Goal: Find specific page/section: Find specific page/section

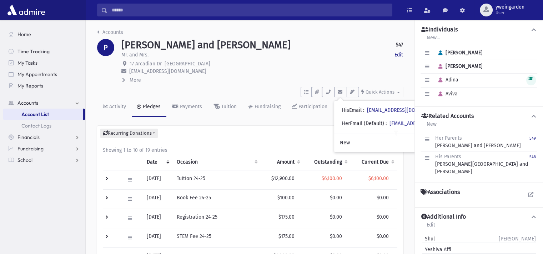
click at [228, 13] on input "Search" at bounding box center [249, 10] width 284 height 13
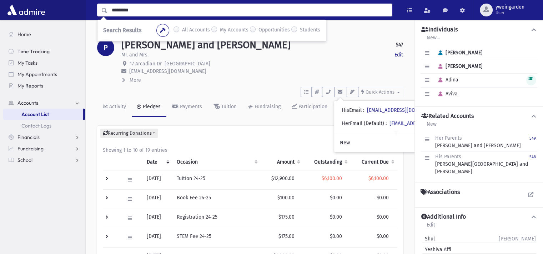
type input "*********"
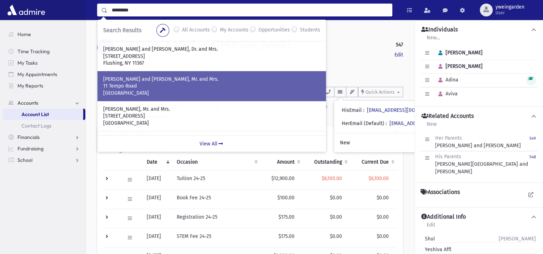
click at [180, 76] on p "STEINBERG, Dovid and Racheli, Mr. and Mrs." at bounding box center [211, 79] width 217 height 7
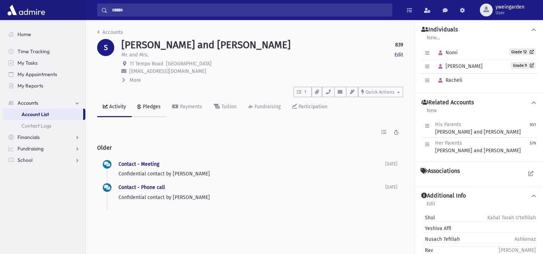
click at [149, 106] on div "Pledges" at bounding box center [150, 107] width 19 height 6
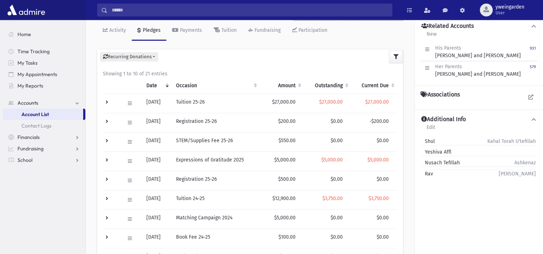
scroll to position [95, 0]
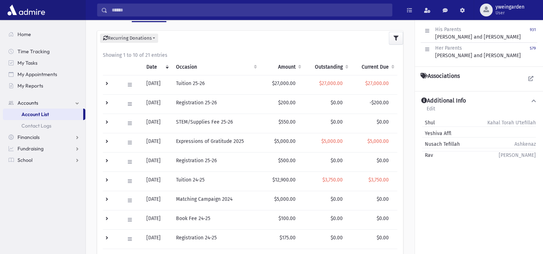
click at [110, 140] on td at bounding box center [111, 142] width 17 height 19
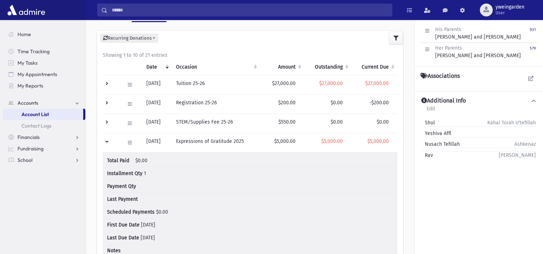
click at [110, 140] on td at bounding box center [111, 142] width 17 height 19
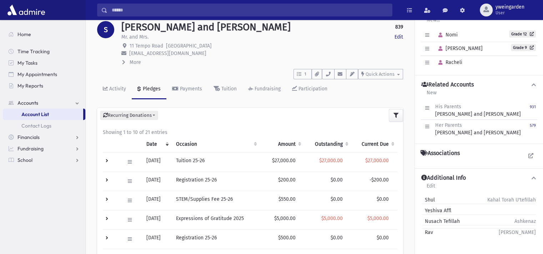
scroll to position [0, 0]
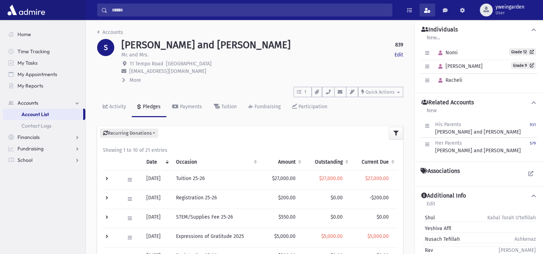
click at [430, 11] on span at bounding box center [427, 10] width 6 height 5
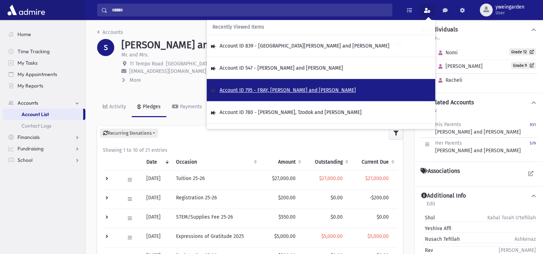
click at [275, 87] on span "Account ID 795 - FRAY, Yisrael Yehuda and Sharona" at bounding box center [288, 90] width 136 height 6
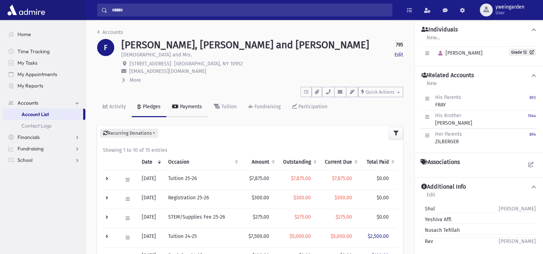
scroll to position [47, 0]
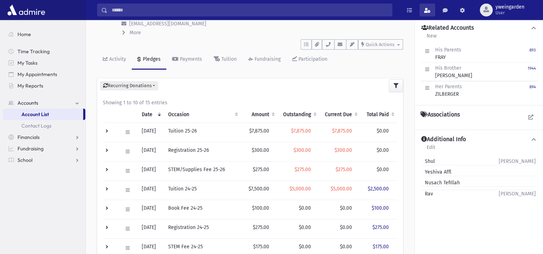
click at [426, 10] on span at bounding box center [427, 10] width 6 height 5
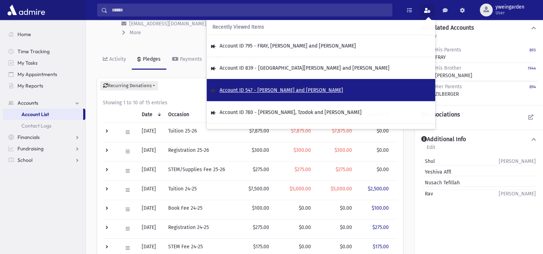
click at [300, 91] on span "Account ID 547 - PFEIFFER, Ethan and Chana Baila" at bounding box center [281, 90] width 123 height 6
